Goal: Transaction & Acquisition: Subscribe to service/newsletter

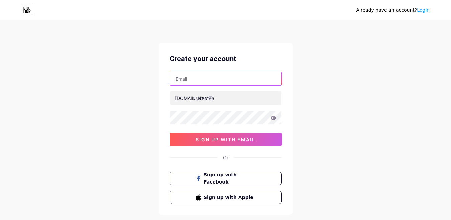
click at [236, 74] on input "text" at bounding box center [226, 78] width 112 height 13
type input "apbjewels@gmail.com"
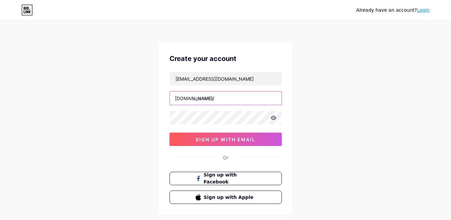
click at [233, 100] on input "text" at bounding box center [226, 97] width 112 height 13
type input "apbjewels"
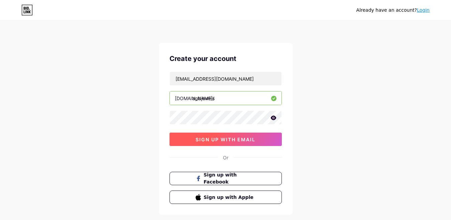
click at [231, 138] on span "sign up with email" at bounding box center [226, 139] width 60 height 6
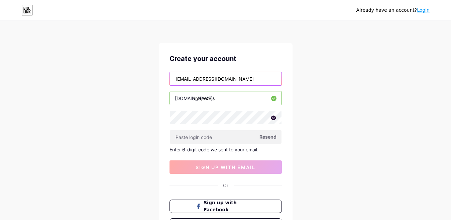
click at [176, 77] on input "apbjewels@gmail.com" at bounding box center [226, 78] width 112 height 13
drag, startPoint x: 197, startPoint y: 78, endPoint x: 173, endPoint y: 80, distance: 24.1
click at [173, 80] on input "apbjewels@gmail.com" at bounding box center [226, 78] width 112 height 13
type input "[EMAIL_ADDRESS][DOMAIN_NAME]"
click at [310, 110] on div "Already have an account? Login Create your account apbapparels@gmail.com bio.li…" at bounding box center [225, 142] width 451 height 284
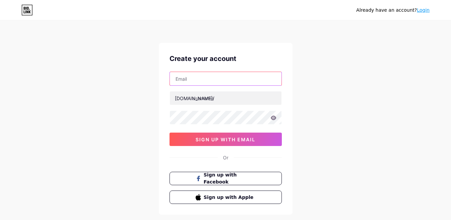
click at [222, 81] on input "text" at bounding box center [226, 78] width 112 height 13
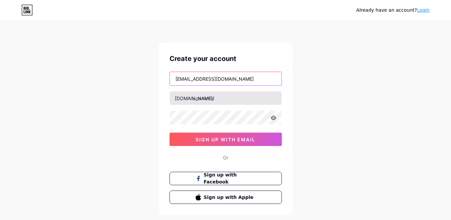
type input "[EMAIL_ADDRESS][DOMAIN_NAME]"
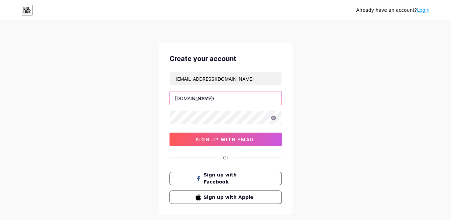
click at [223, 95] on input "text" at bounding box center [226, 97] width 112 height 13
type input "apbjewels"
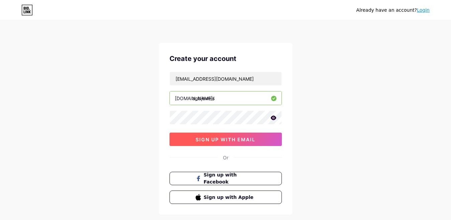
click at [232, 142] on button "sign up with email" at bounding box center [226, 138] width 112 height 13
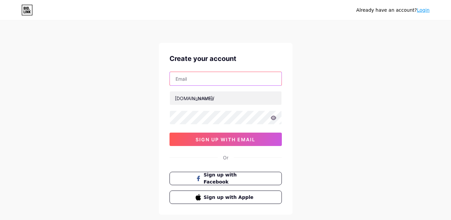
click at [205, 78] on input "text" at bounding box center [226, 78] width 112 height 13
type input "apbjewels@gmail.com"
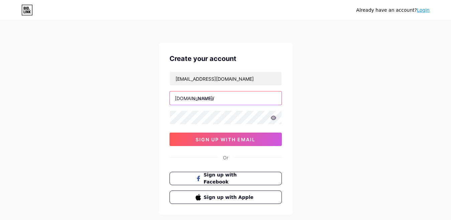
click at [224, 99] on input "text" at bounding box center [226, 97] width 112 height 13
type input "apbjewels"
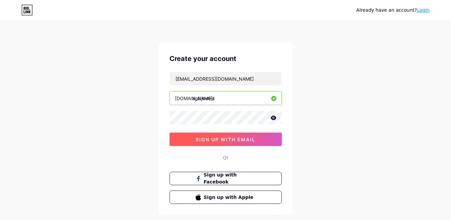
click at [223, 137] on span "sign up with email" at bounding box center [226, 139] width 60 height 6
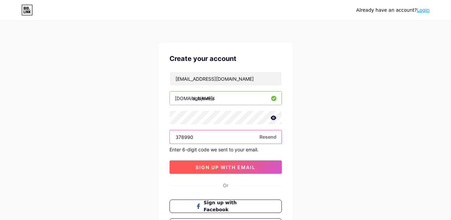
type input "378990"
click at [231, 165] on span "sign up with email" at bounding box center [226, 167] width 60 height 6
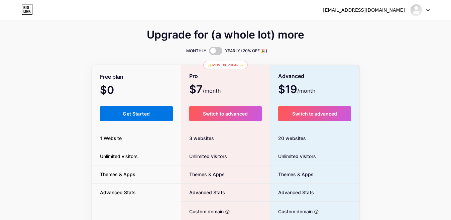
click at [125, 115] on span "Get Started" at bounding box center [136, 114] width 27 height 6
